Goal: Find specific page/section: Find specific page/section

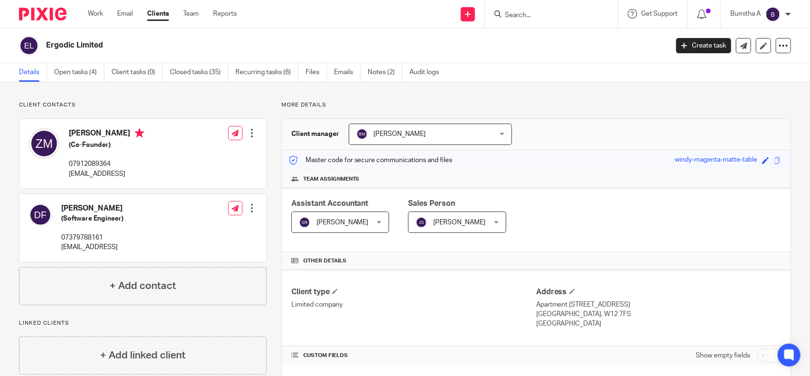
click at [516, 14] on input "Search" at bounding box center [546, 15] width 85 height 9
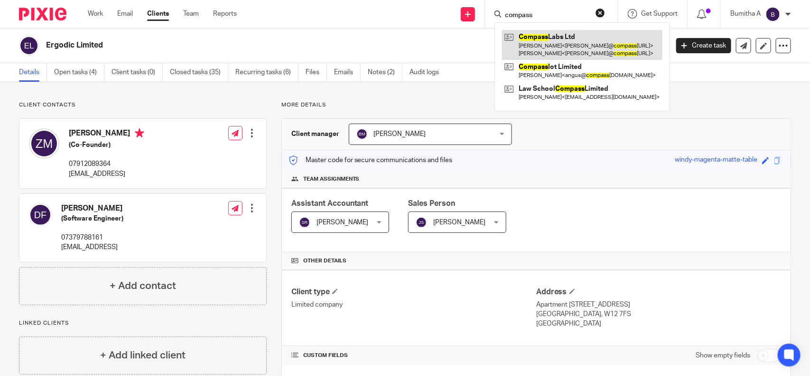
type input "compass"
click at [549, 39] on link at bounding box center [582, 44] width 160 height 29
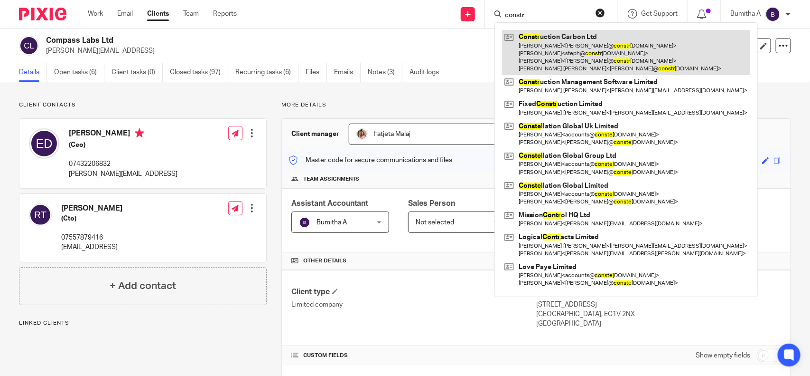
type input "constr"
click at [550, 43] on link at bounding box center [626, 52] width 248 height 45
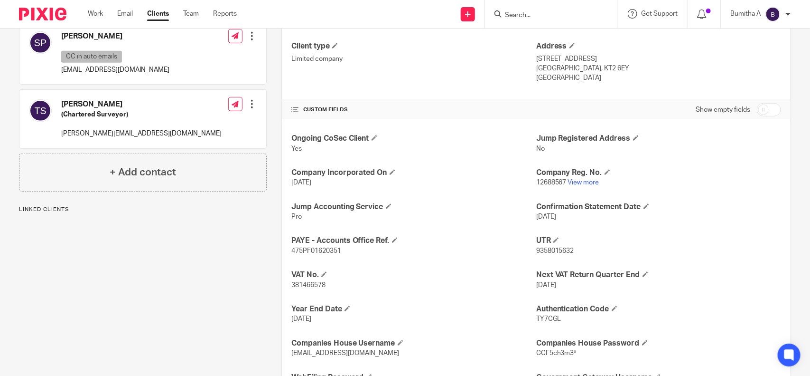
scroll to position [250, 0]
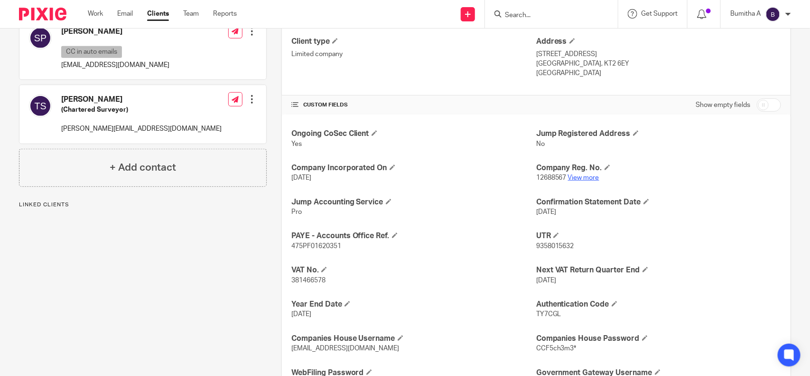
click at [579, 177] on link "View more" at bounding box center [583, 177] width 31 height 7
